Goal: Navigation & Orientation: Find specific page/section

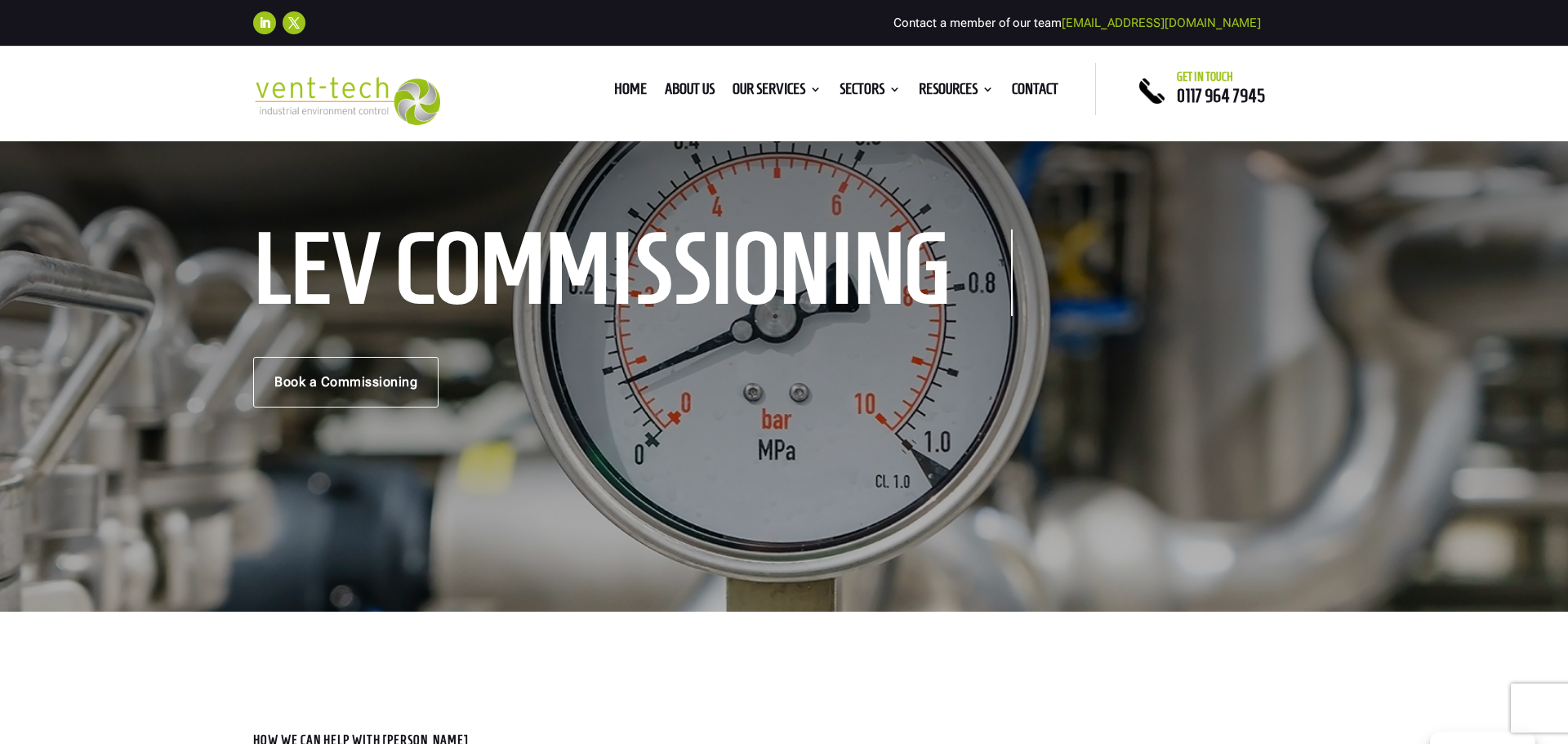
scroll to position [117, 0]
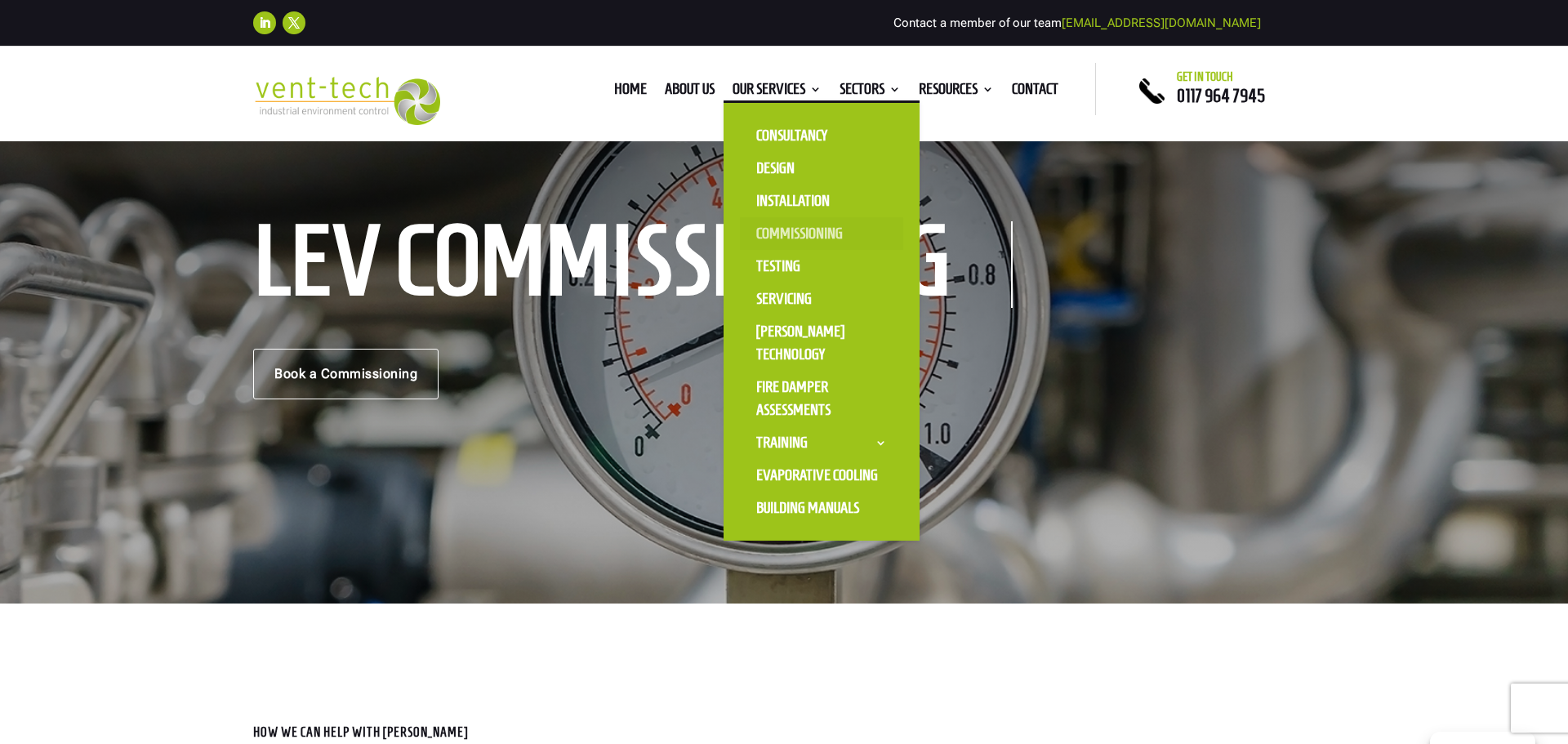
click at [799, 233] on link "Commissioning" at bounding box center [821, 233] width 163 height 33
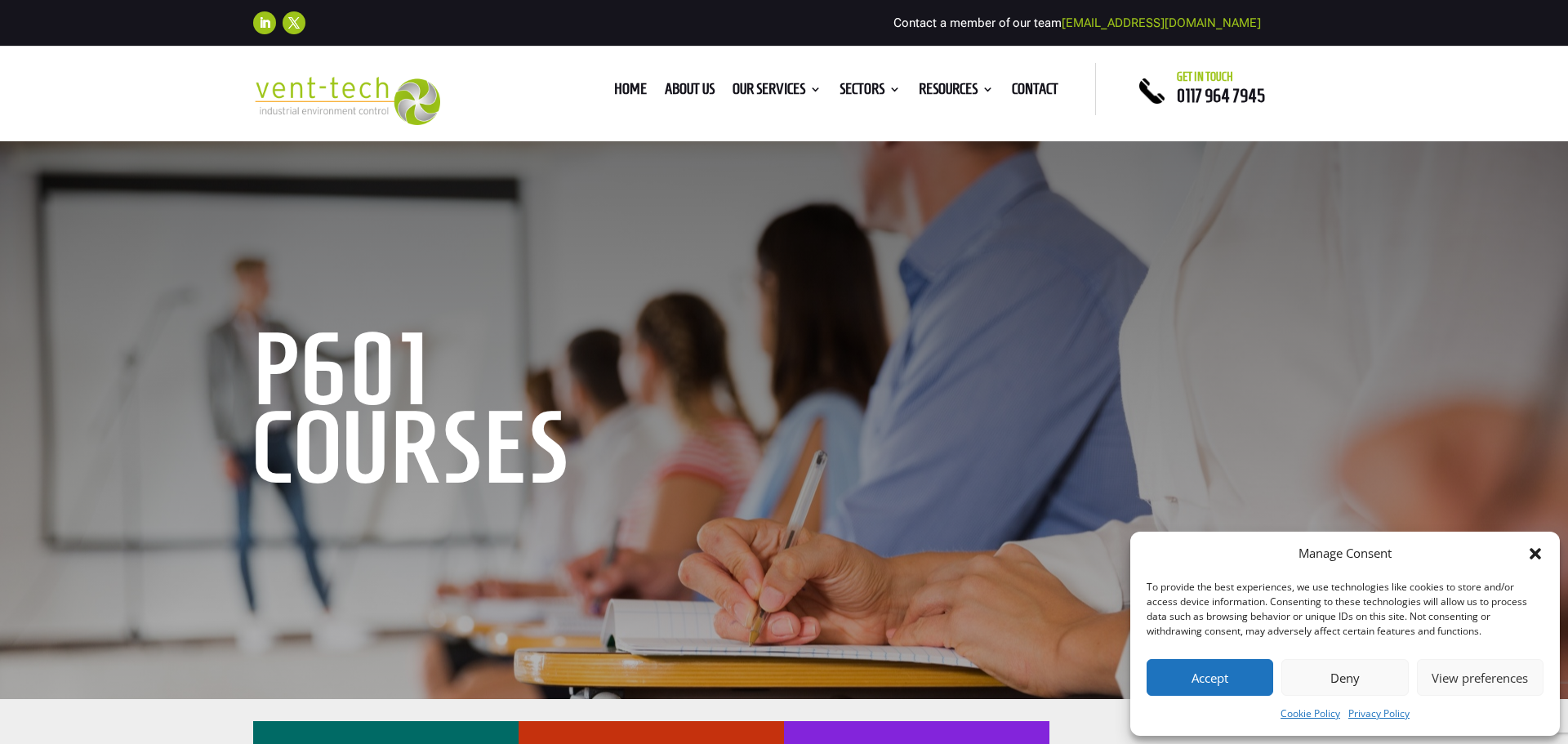
scroll to position [18, 0]
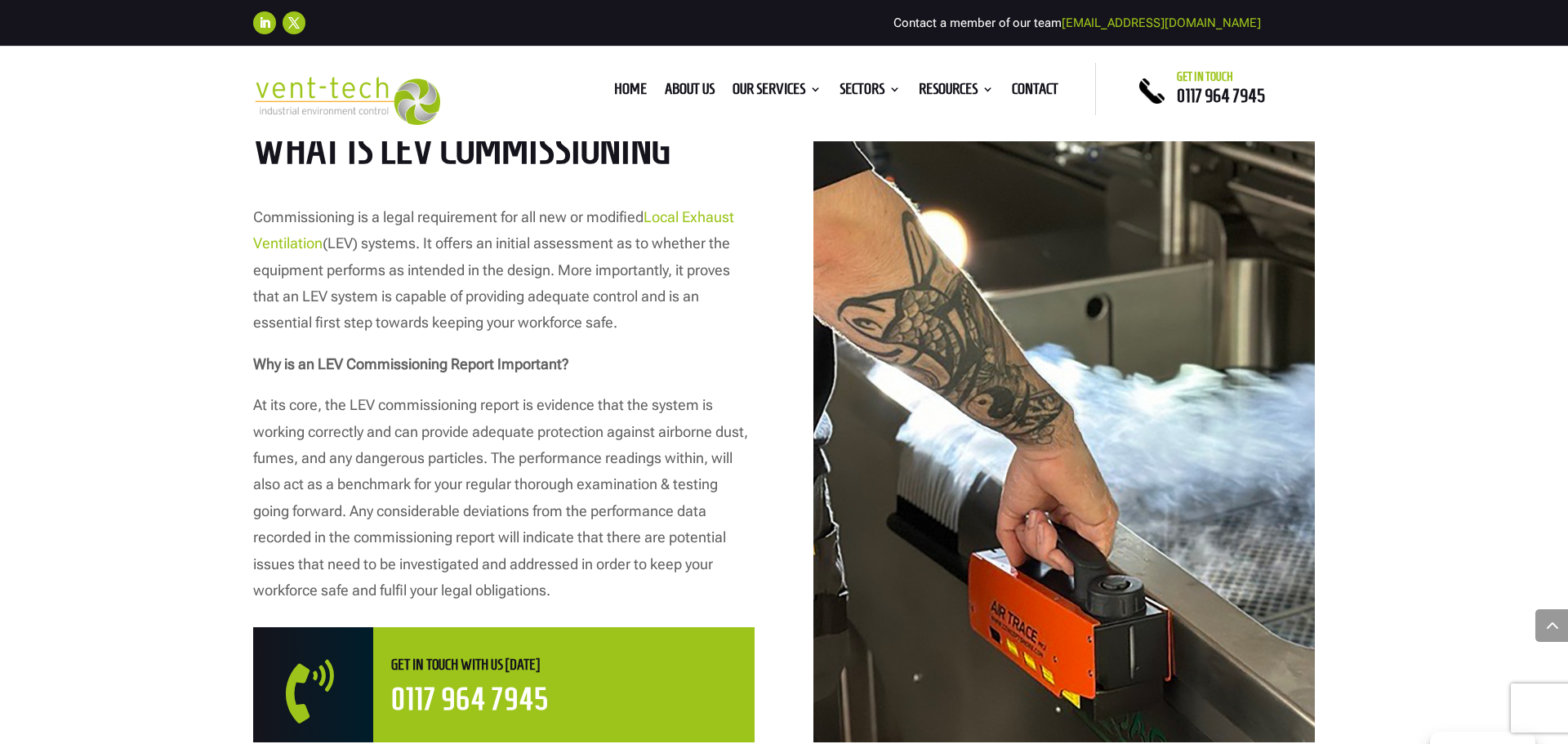
scroll to position [865, 0]
